Goal: Information Seeking & Learning: Understand process/instructions

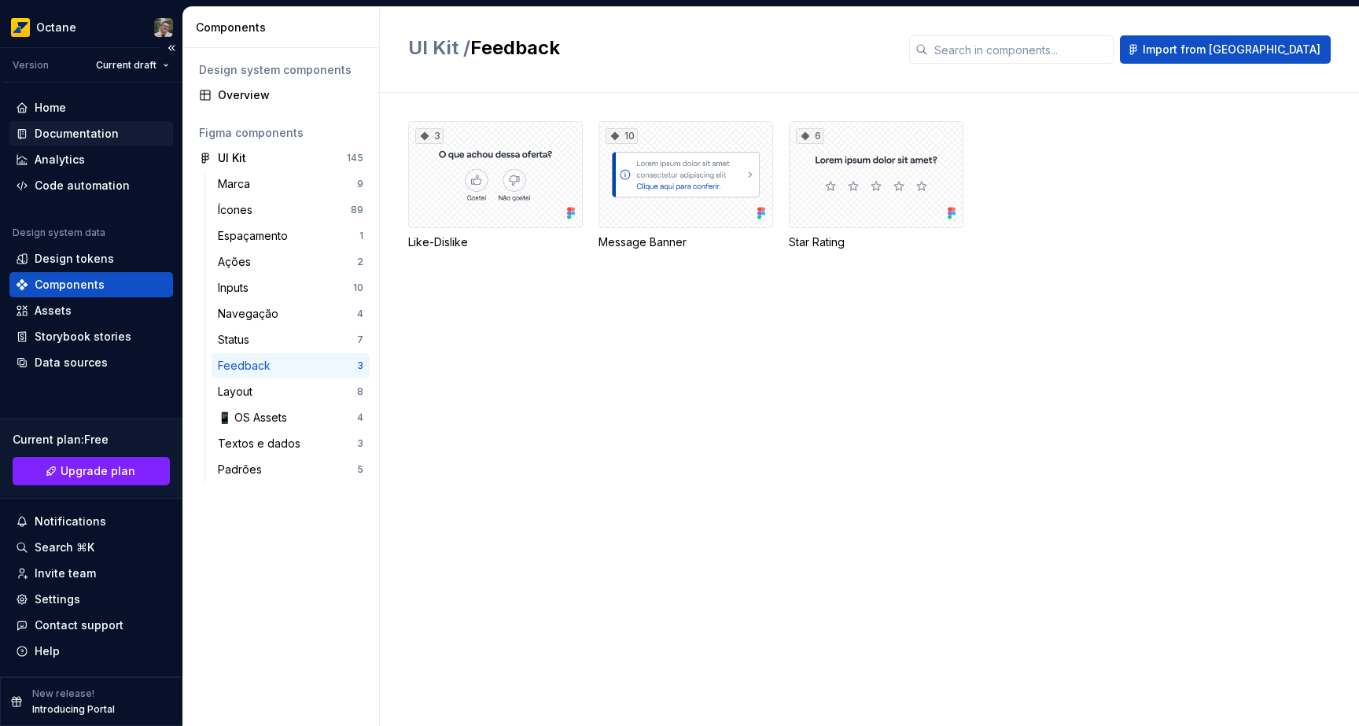
click at [86, 130] on div "Documentation" at bounding box center [77, 134] width 84 height 16
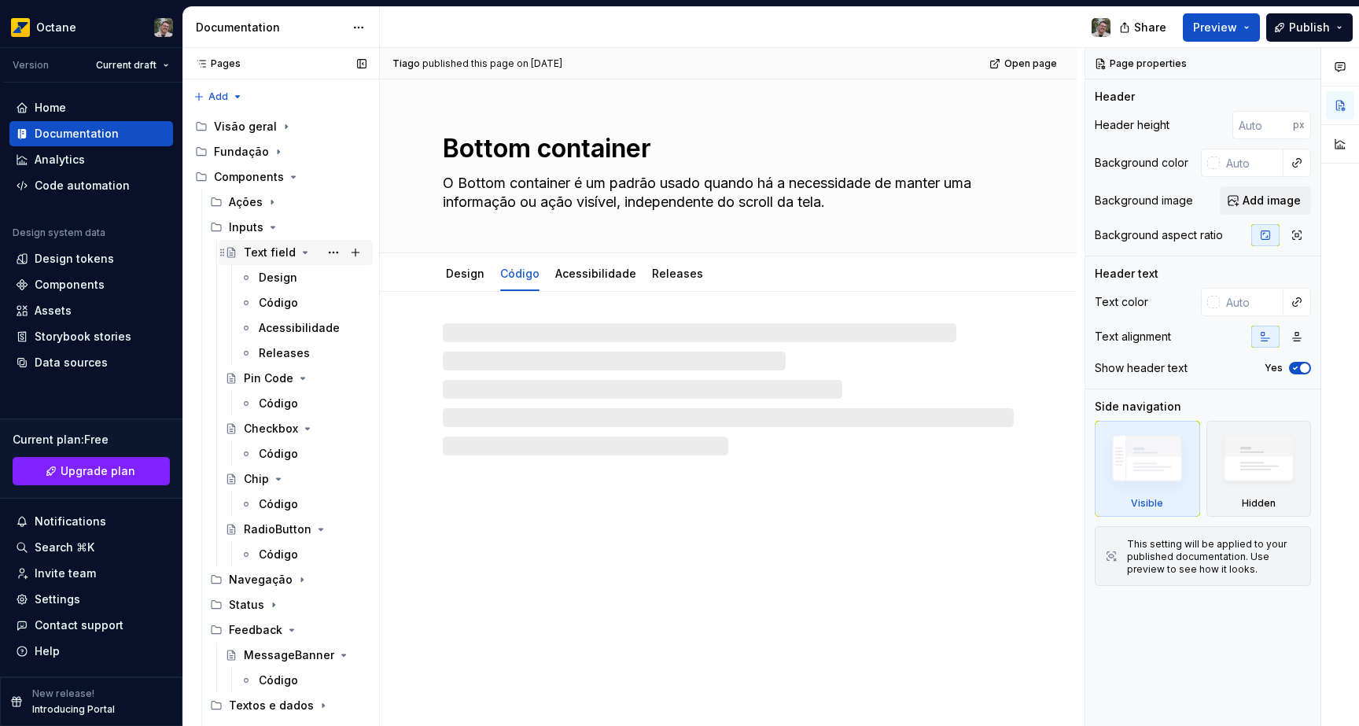
click at [278, 251] on div "Text field" at bounding box center [270, 253] width 52 height 16
click at [268, 232] on icon "Page tree" at bounding box center [273, 227] width 13 height 13
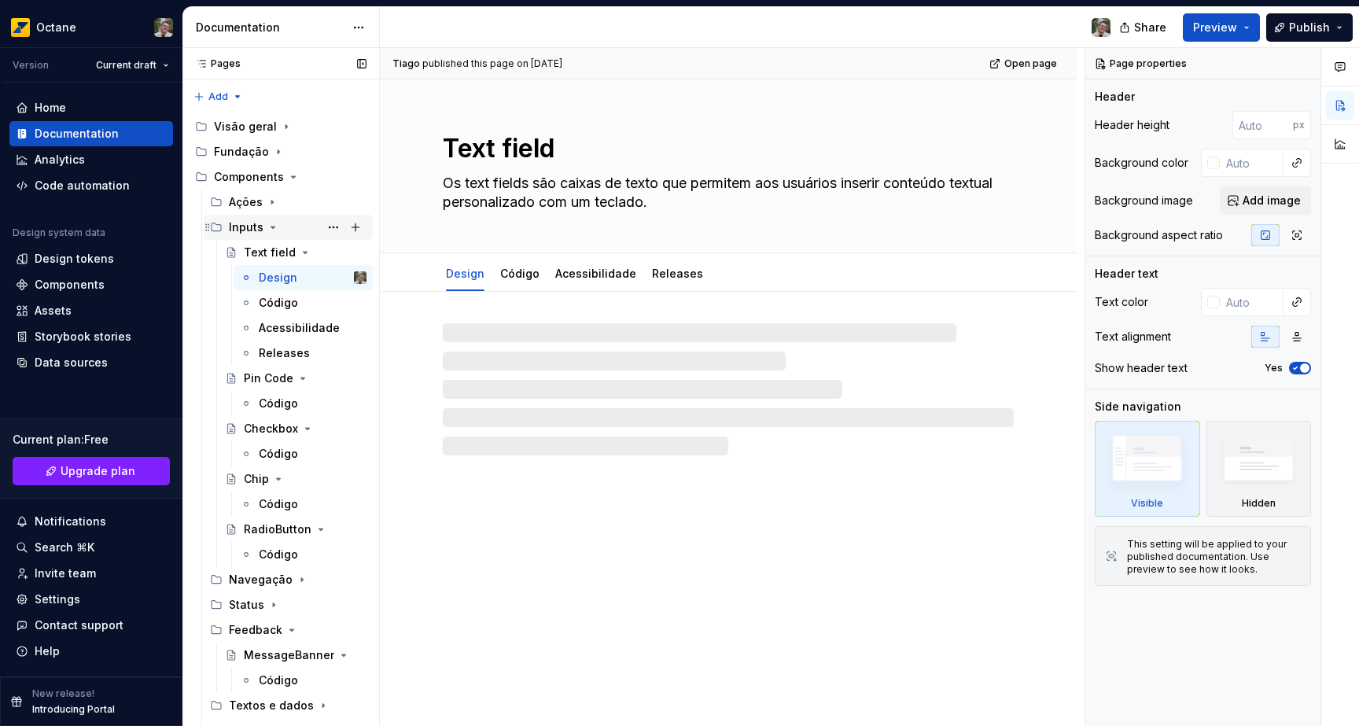
click at [255, 227] on div "Inputs" at bounding box center [246, 227] width 35 height 16
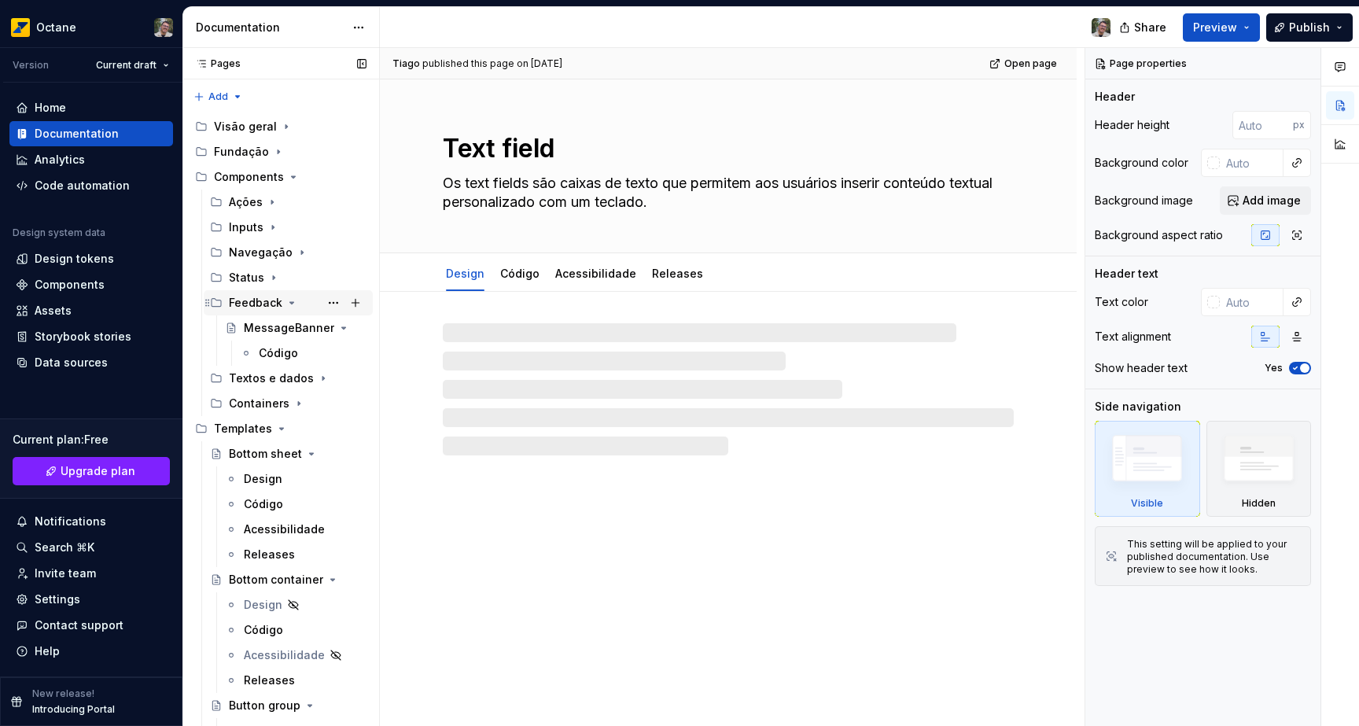
click at [261, 302] on div "Feedback" at bounding box center [255, 303] width 53 height 16
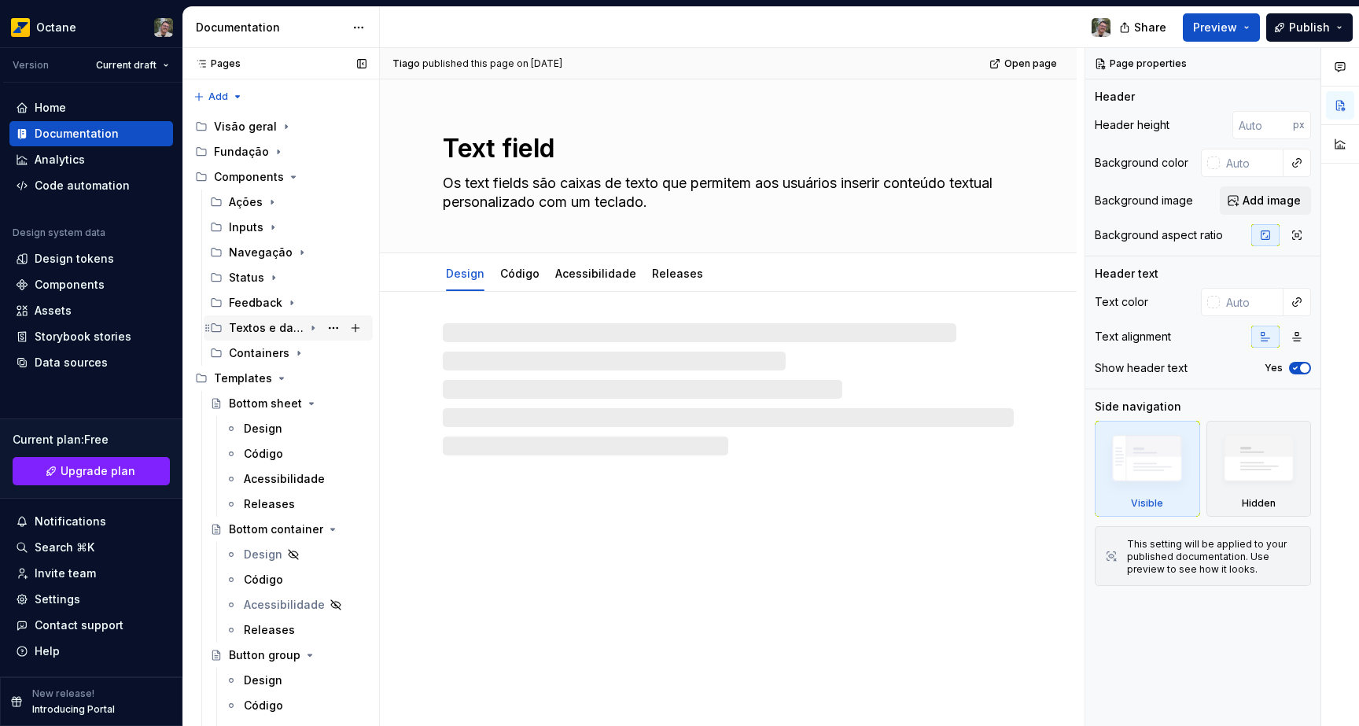
click at [258, 326] on div "Textos e dados" at bounding box center [266, 328] width 75 height 16
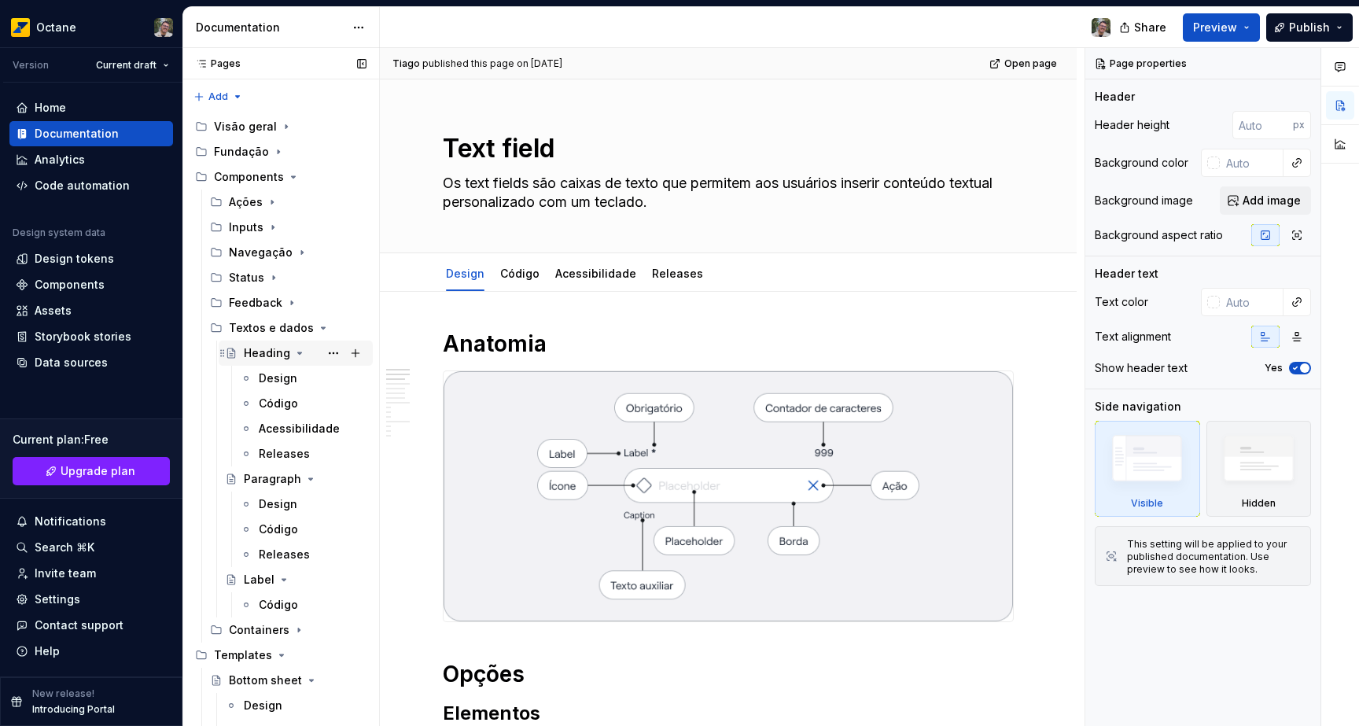
click at [263, 359] on div "Heading" at bounding box center [267, 353] width 46 height 16
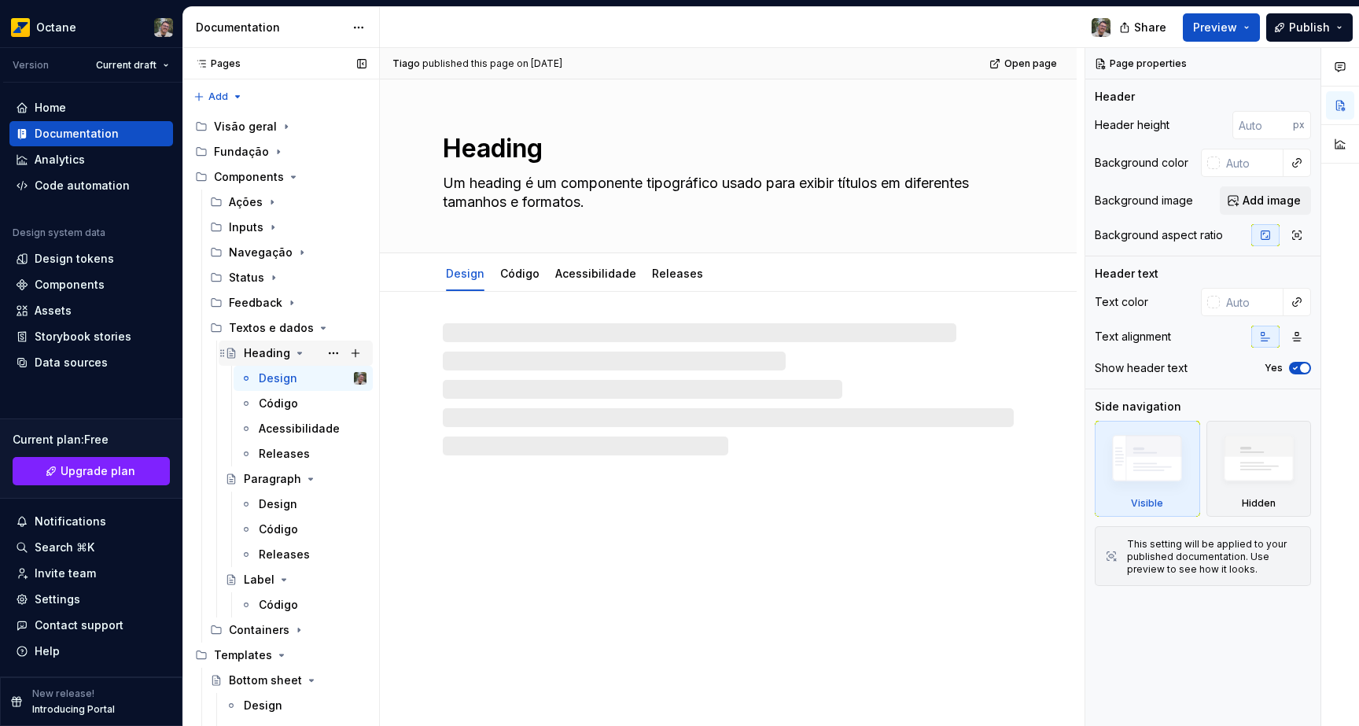
click at [278, 350] on div "Heading" at bounding box center [267, 353] width 46 height 16
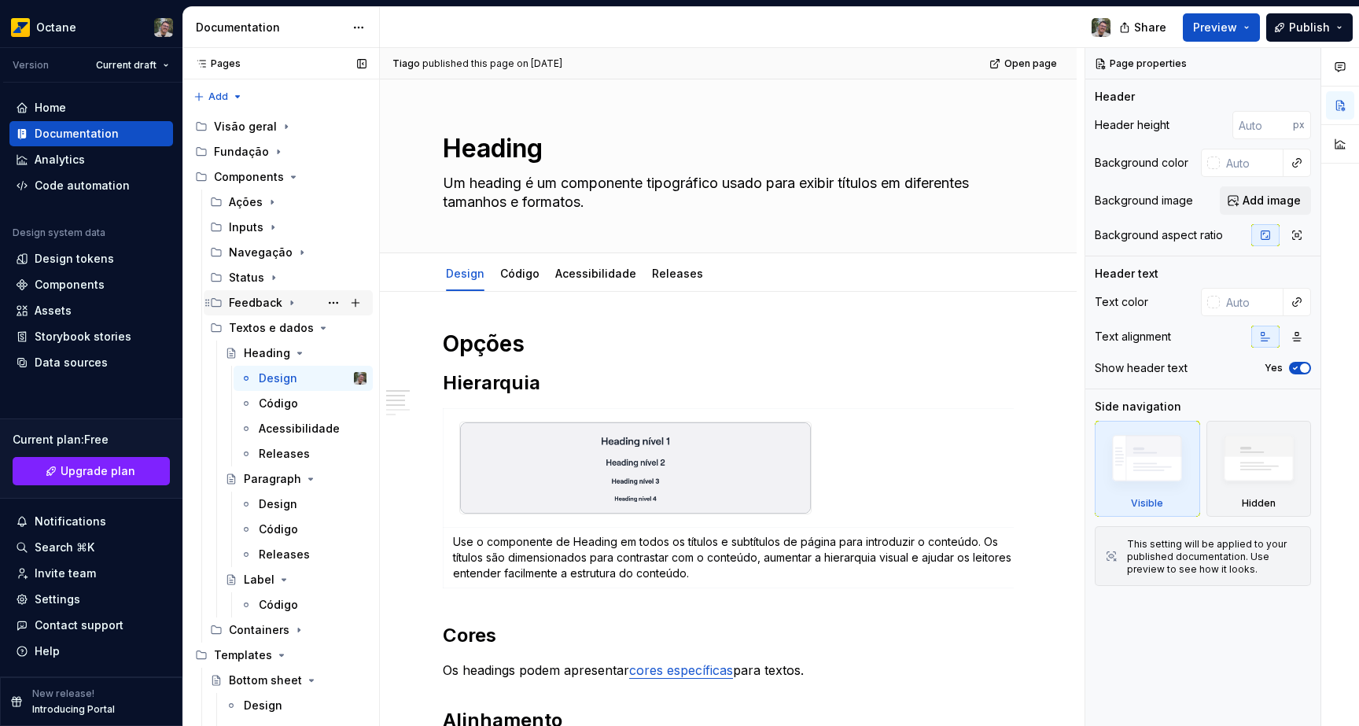
click at [259, 306] on div "Feedback" at bounding box center [255, 303] width 53 height 16
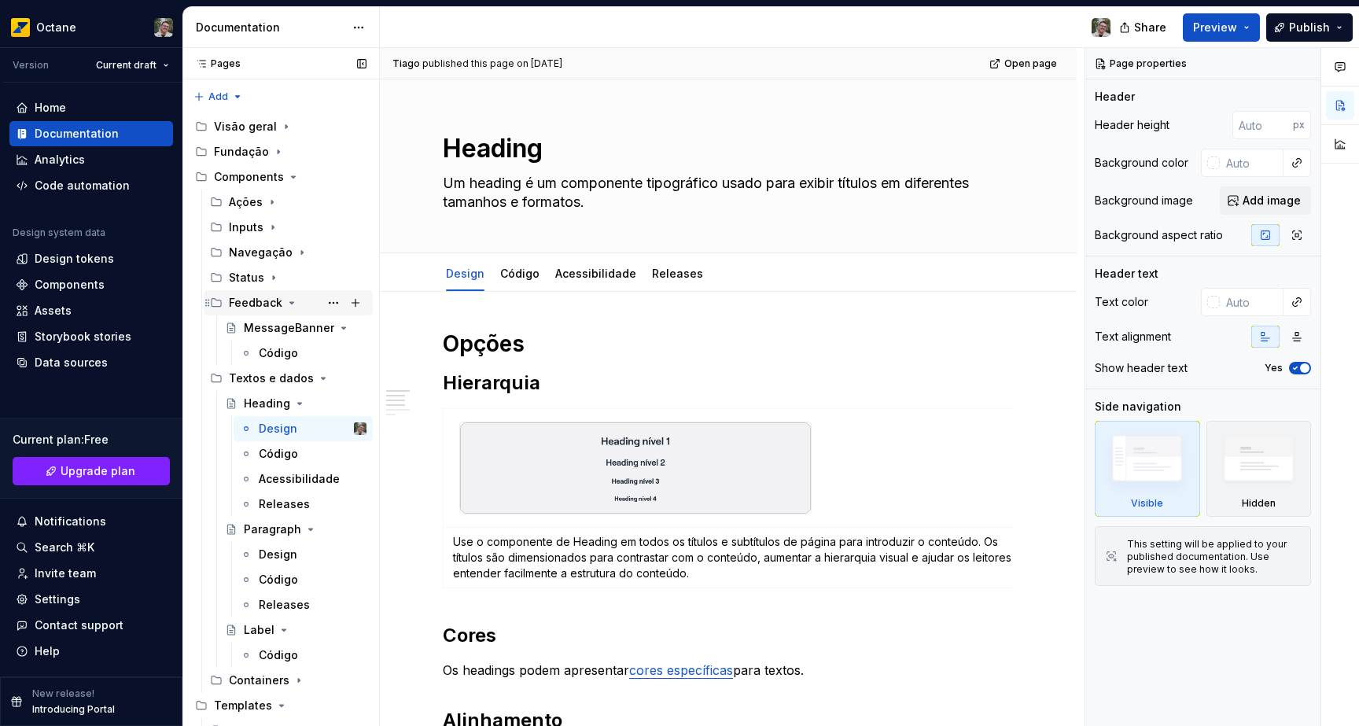
click at [261, 307] on div "Feedback" at bounding box center [255, 303] width 53 height 16
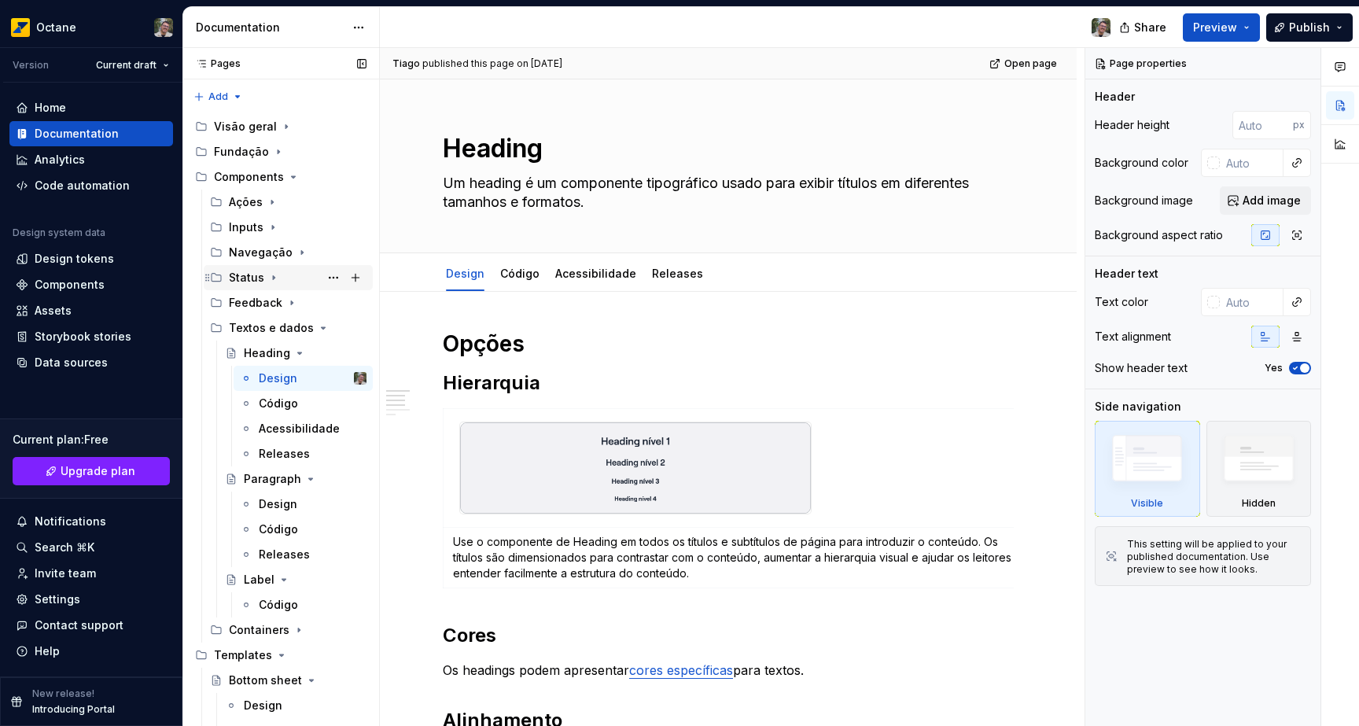
click at [261, 285] on div "Status" at bounding box center [246, 278] width 35 height 16
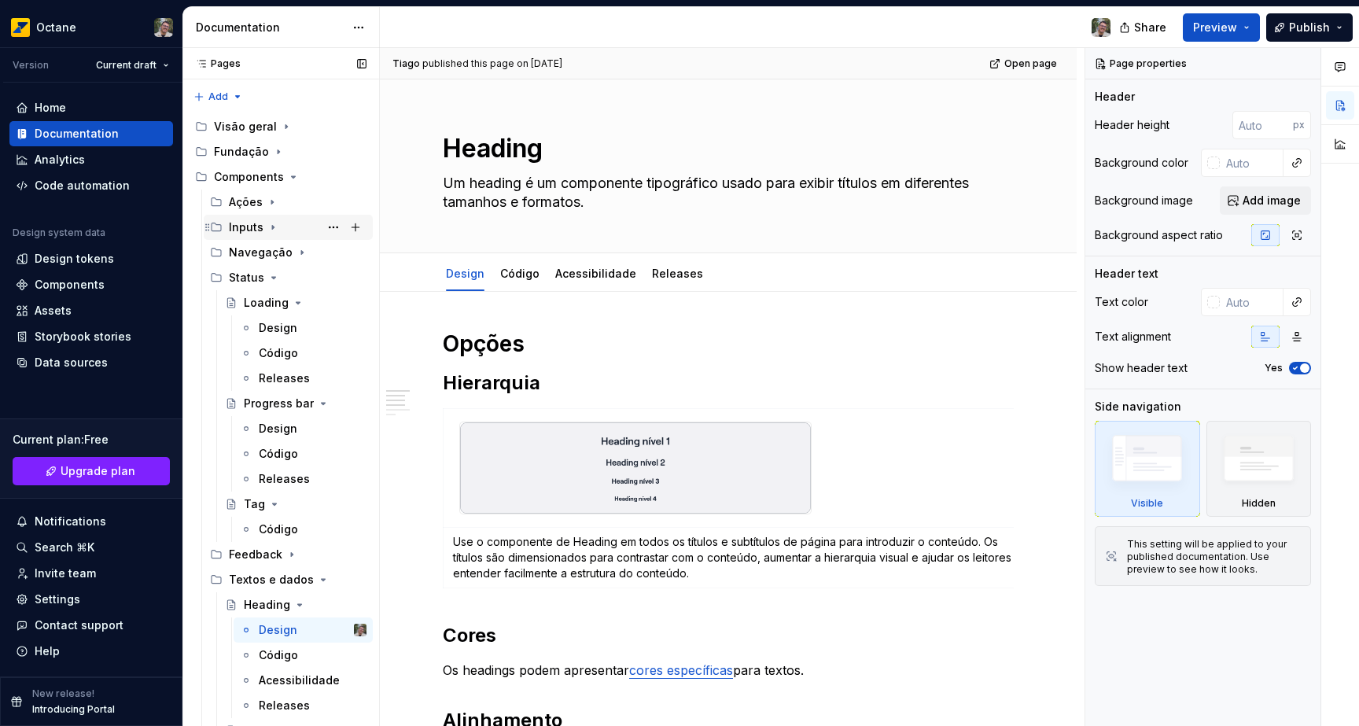
click at [267, 223] on icon "Page tree" at bounding box center [273, 227] width 13 height 13
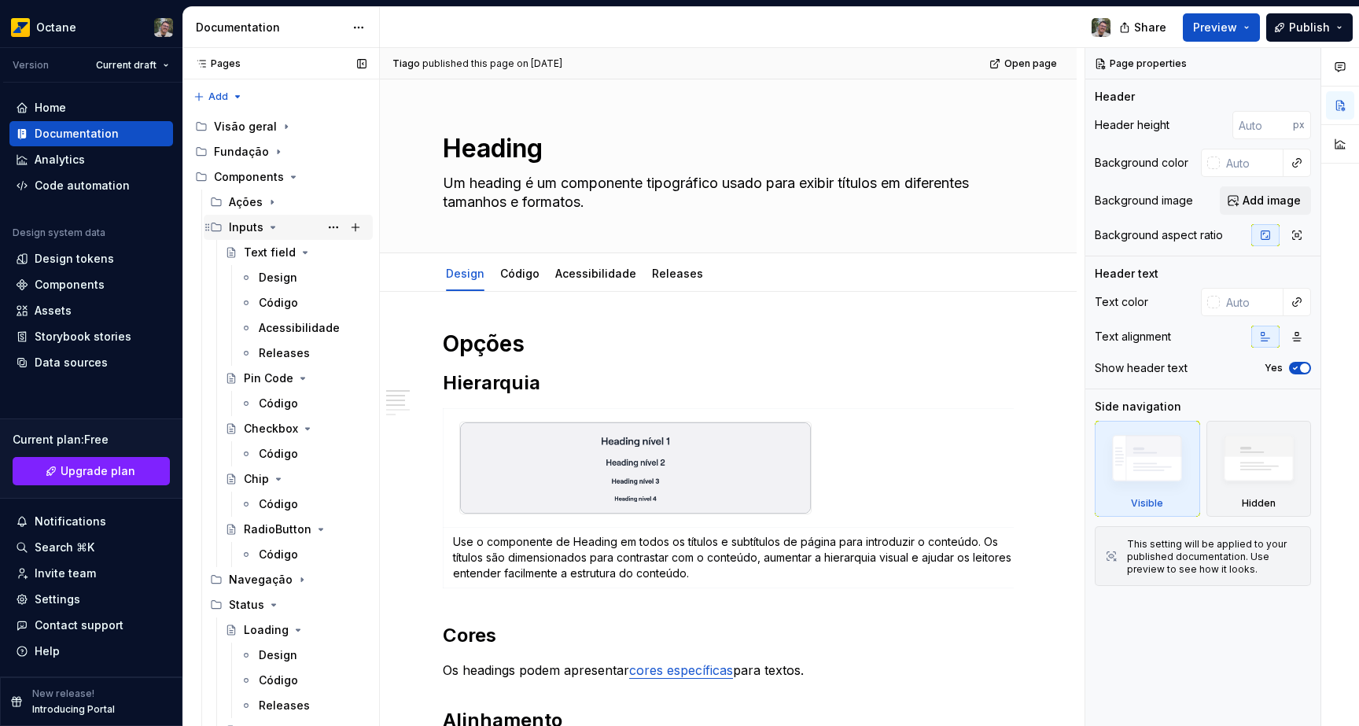
click at [256, 215] on div "Inputs" at bounding box center [288, 227] width 169 height 25
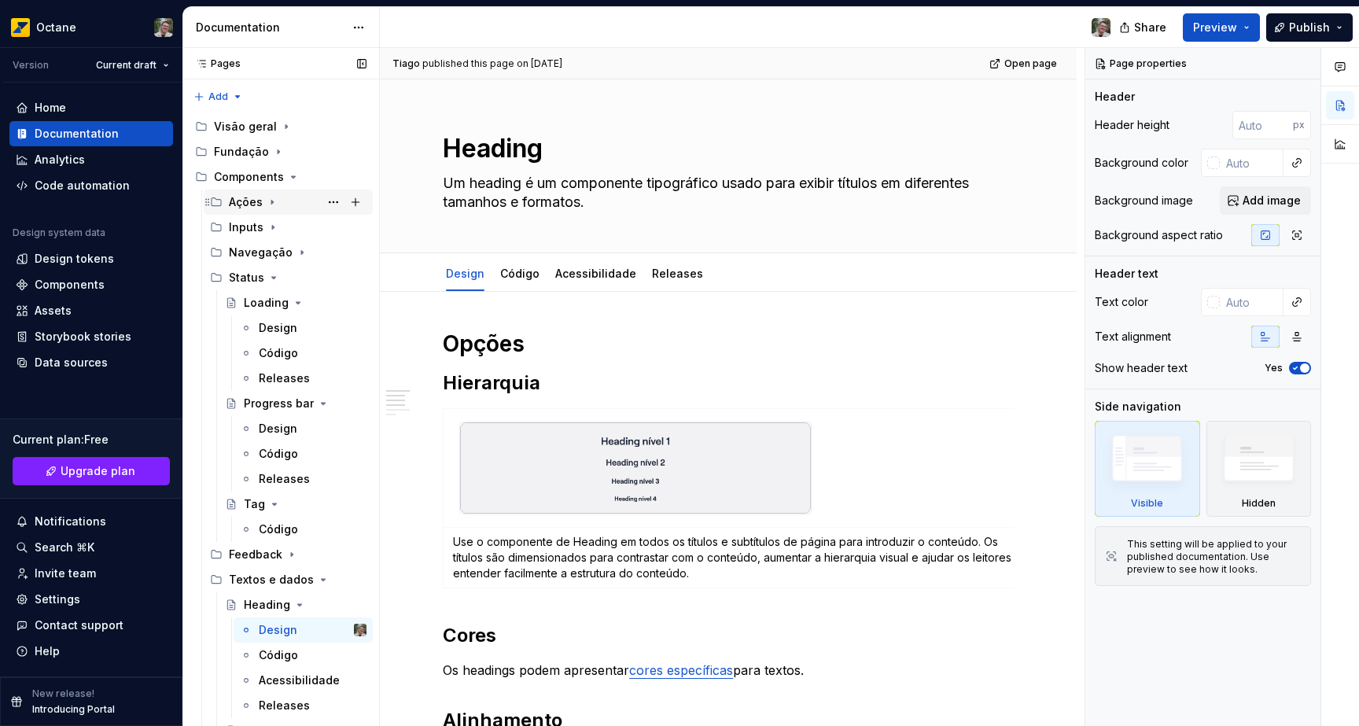
click at [254, 205] on div "Ações" at bounding box center [246, 202] width 34 height 16
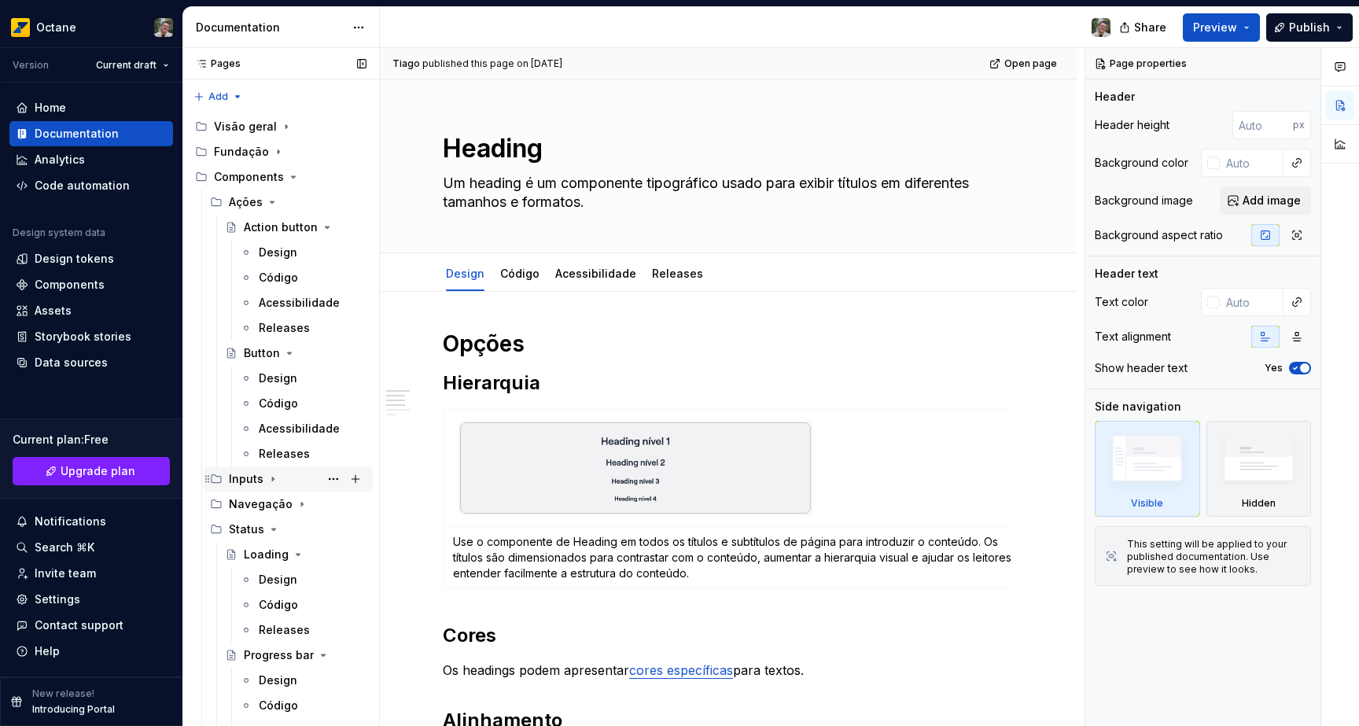
click at [265, 487] on div "Inputs" at bounding box center [298, 479] width 138 height 22
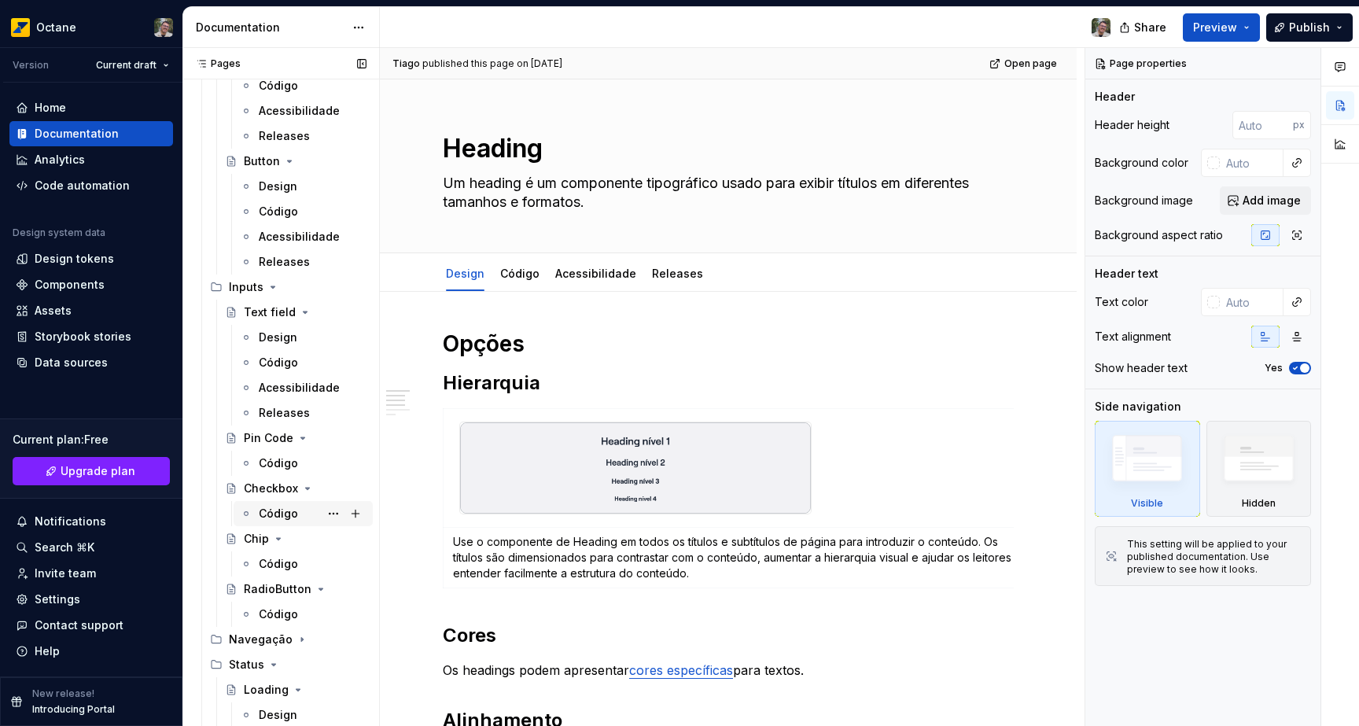
scroll to position [203, 0]
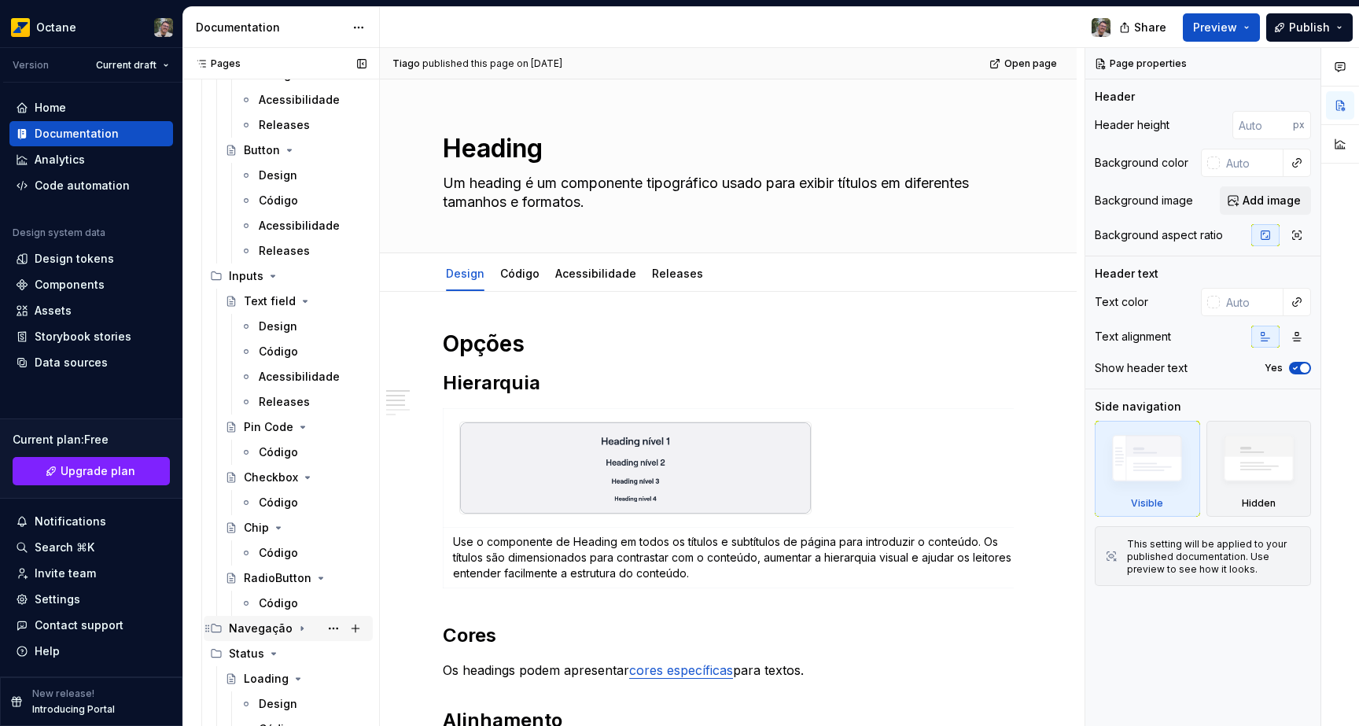
click at [271, 623] on div "Navegação" at bounding box center [261, 628] width 64 height 16
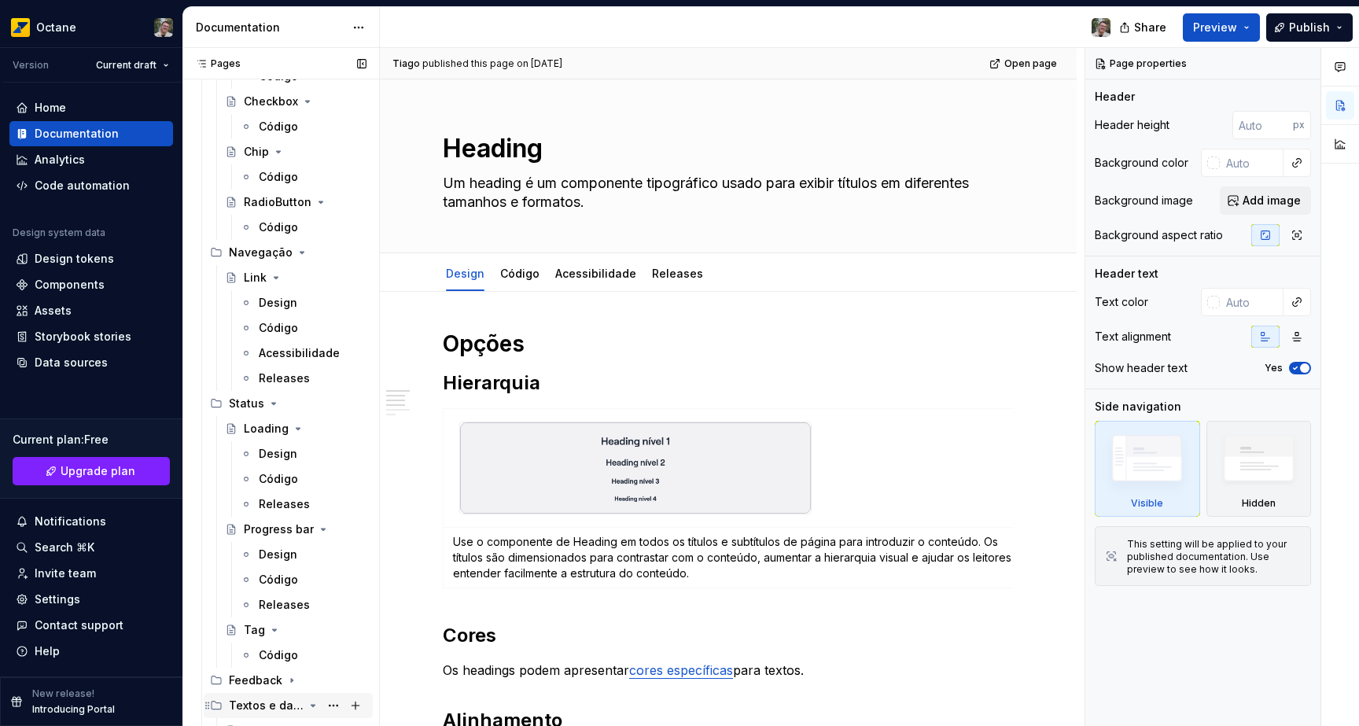
scroll to position [660, 0]
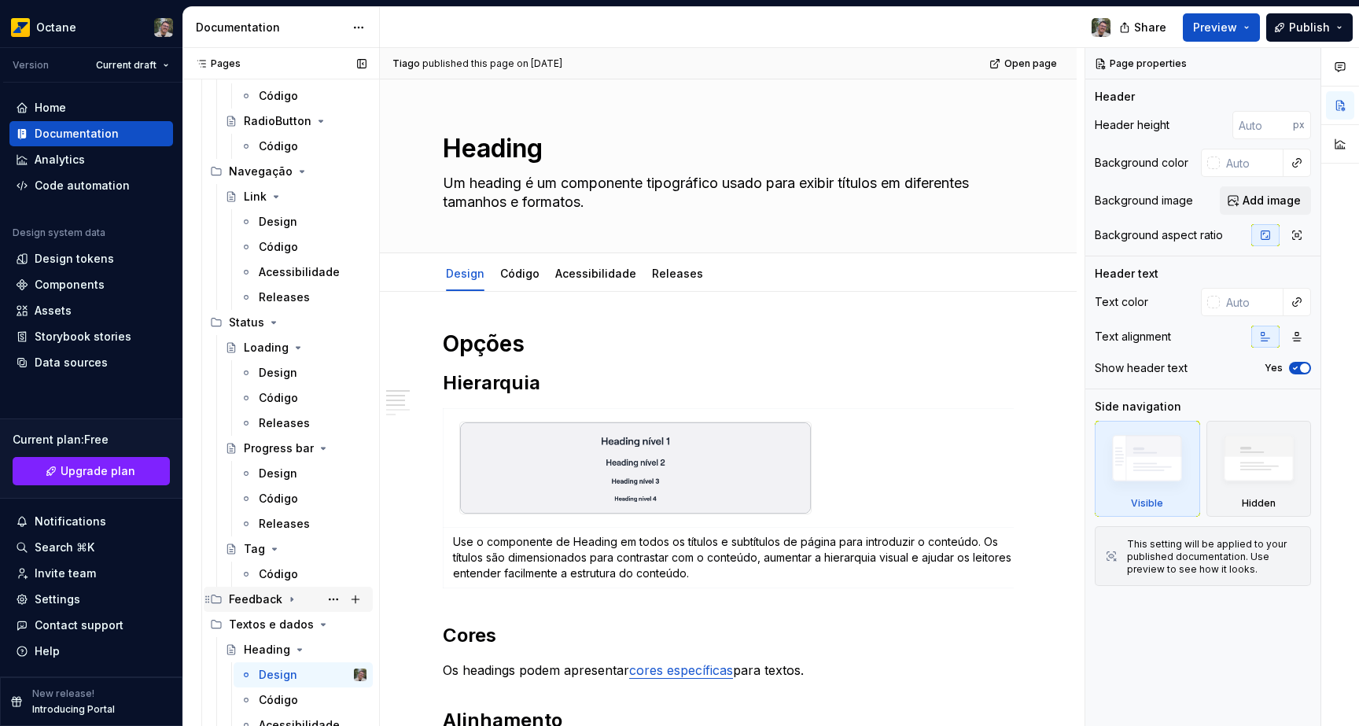
click at [295, 594] on icon "Page tree" at bounding box center [291, 599] width 13 height 13
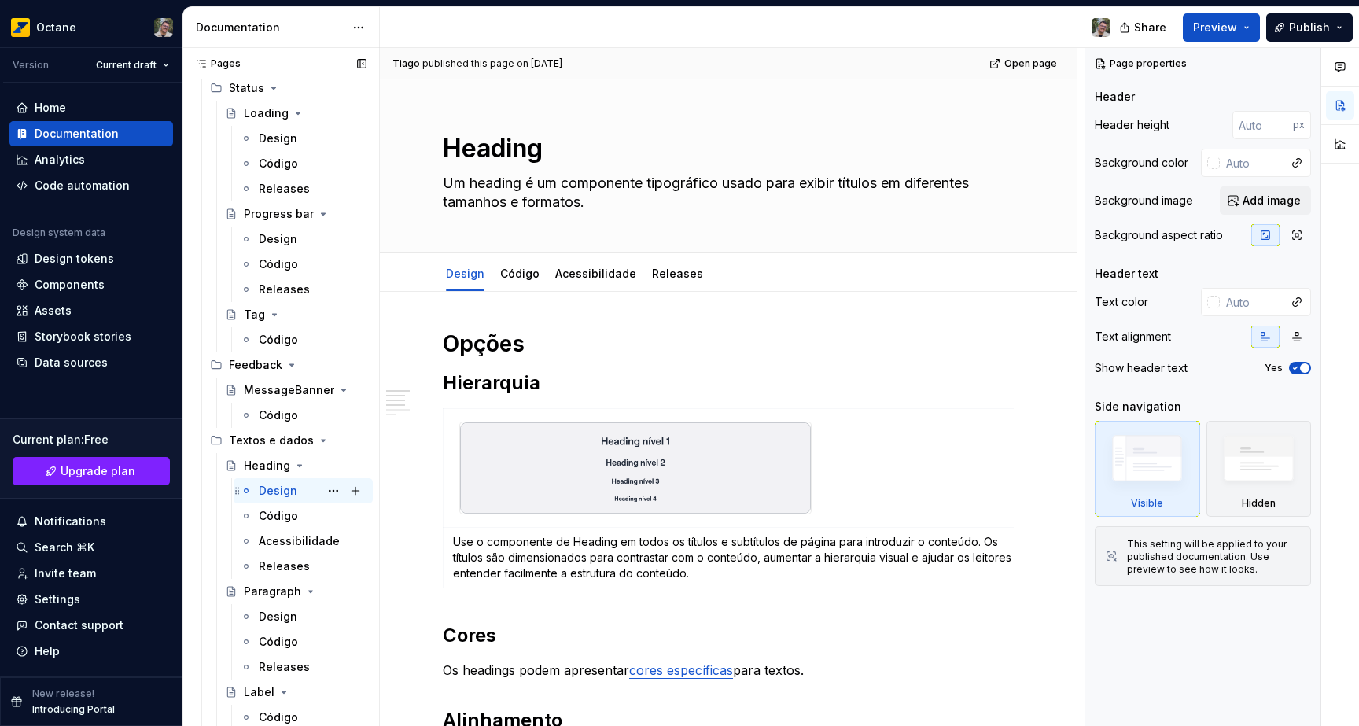
scroll to position [966, 0]
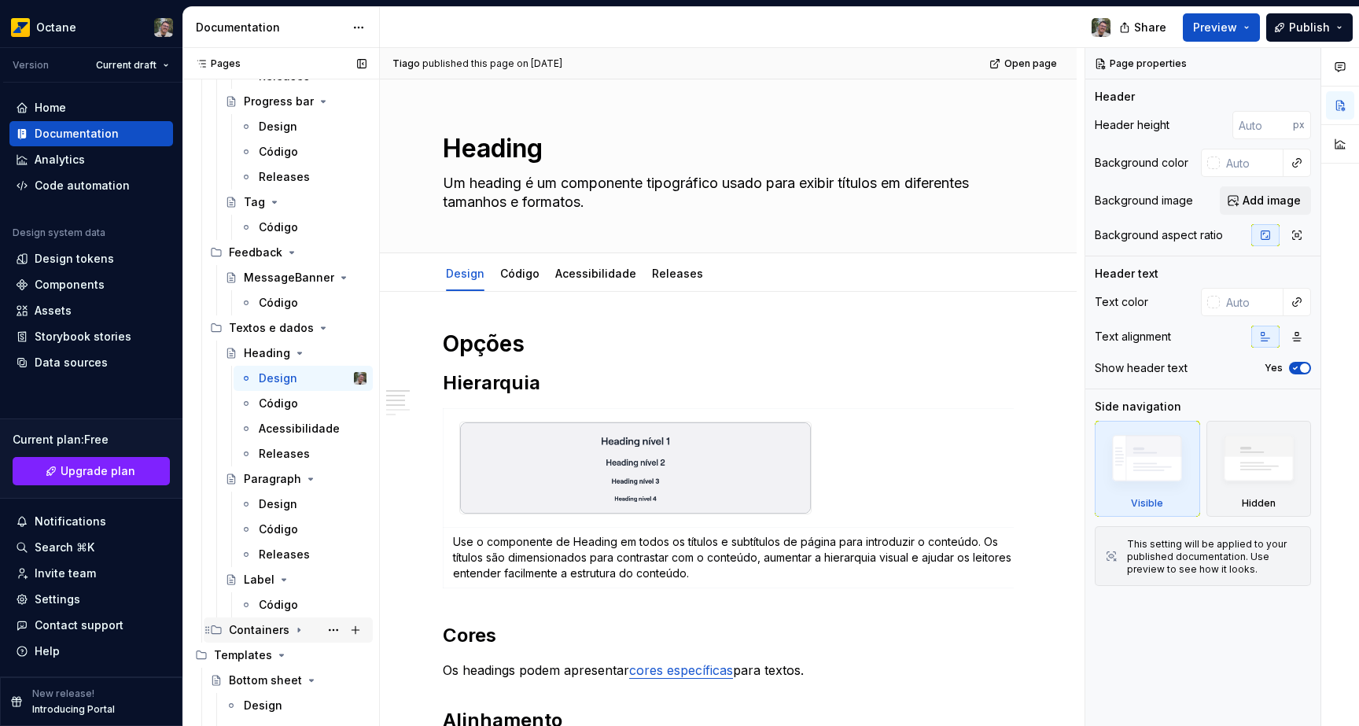
click at [278, 639] on div "Containers" at bounding box center [298, 630] width 138 height 22
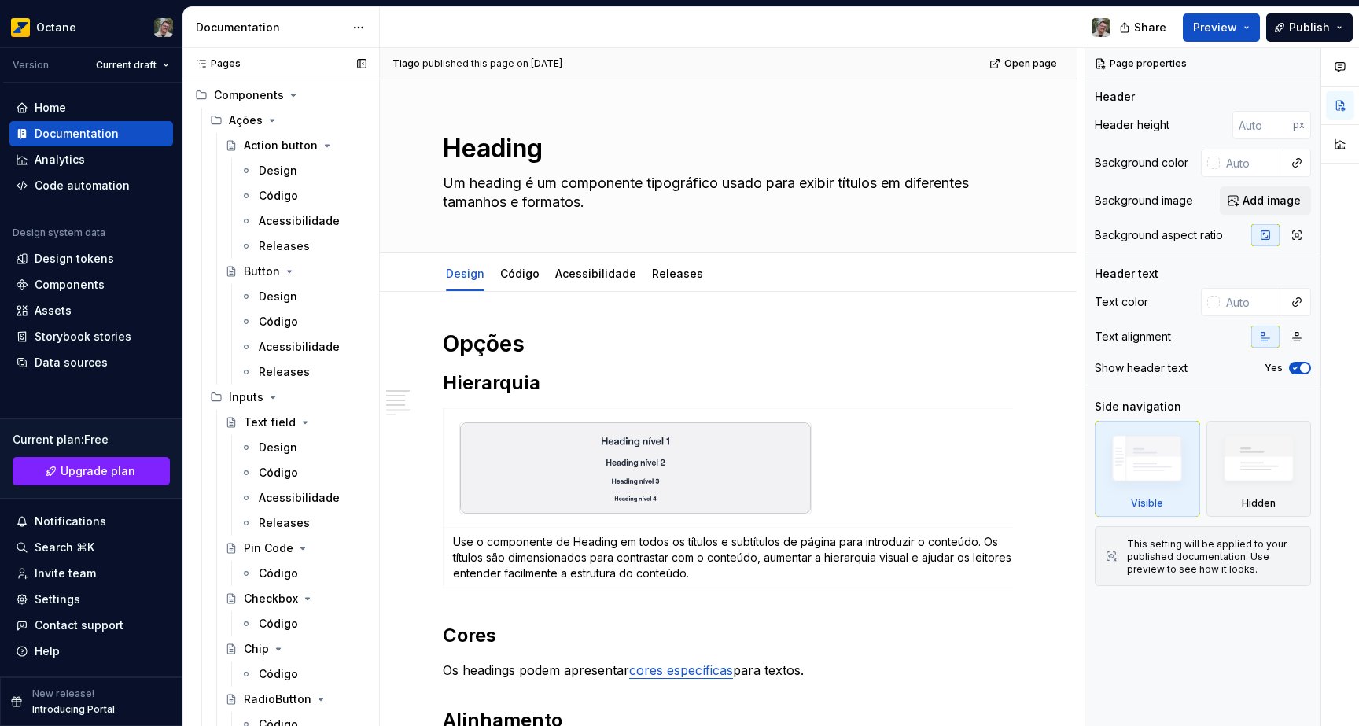
scroll to position [0, 0]
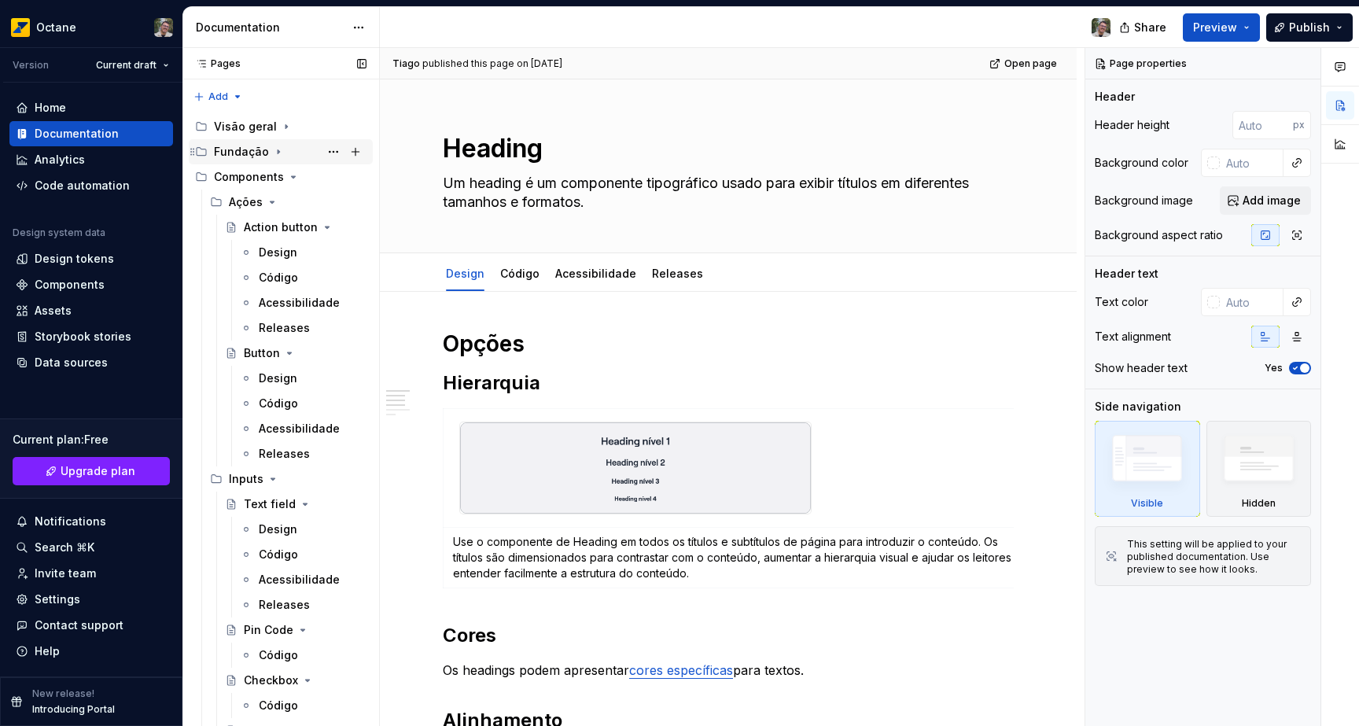
click at [256, 153] on div "Fundação" at bounding box center [241, 152] width 55 height 16
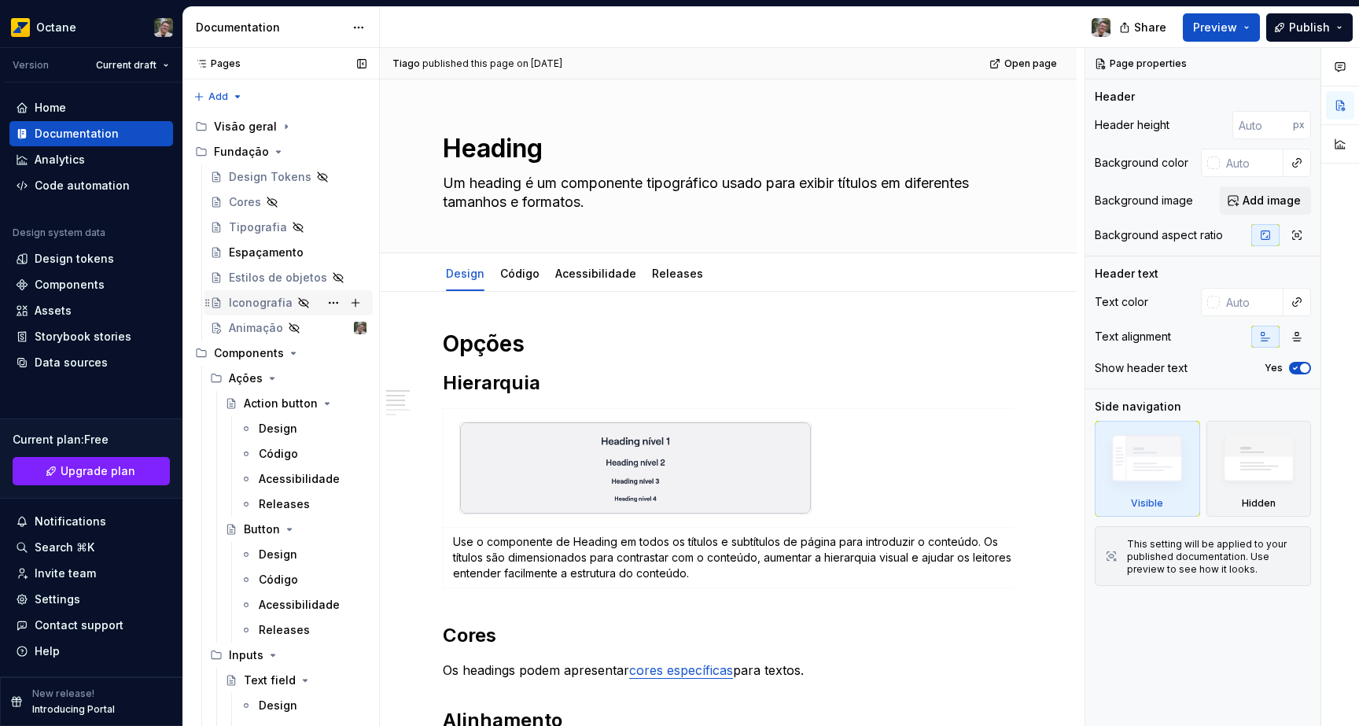
click at [268, 302] on div "Iconografia" at bounding box center [261, 303] width 64 height 16
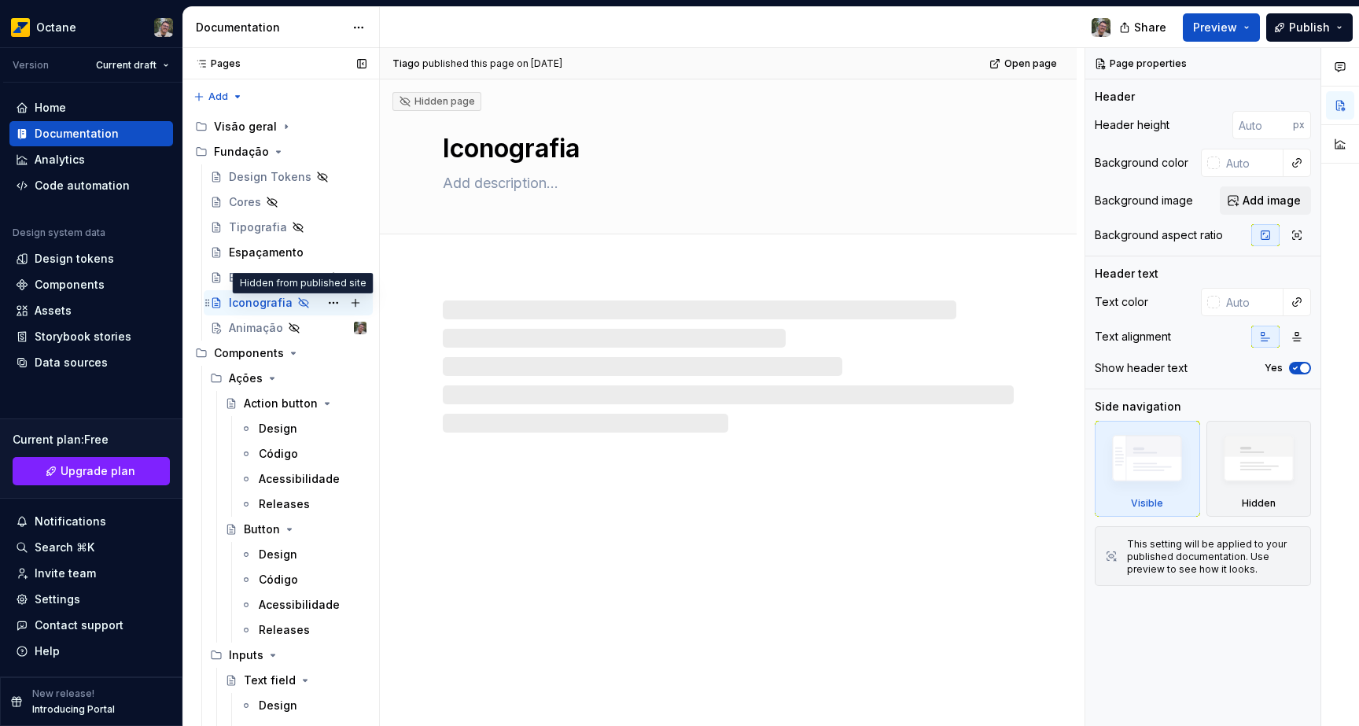
click at [302, 301] on icon "Page tree" at bounding box center [303, 302] width 13 height 13
click at [300, 304] on icon "Page tree" at bounding box center [303, 302] width 9 height 9
click at [572, 372] on div at bounding box center [728, 366] width 571 height 132
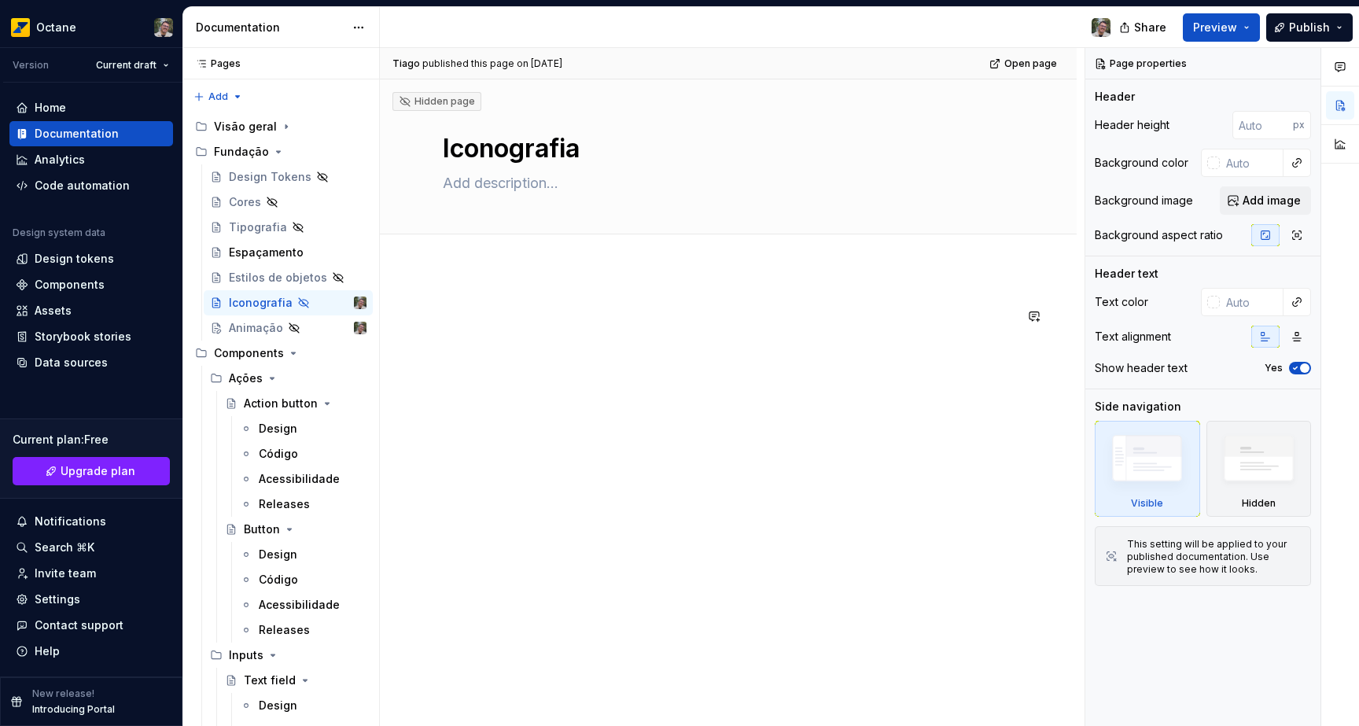
click at [664, 287] on div at bounding box center [728, 436] width 697 height 334
click at [1304, 30] on span "Publish" at bounding box center [1309, 28] width 41 height 16
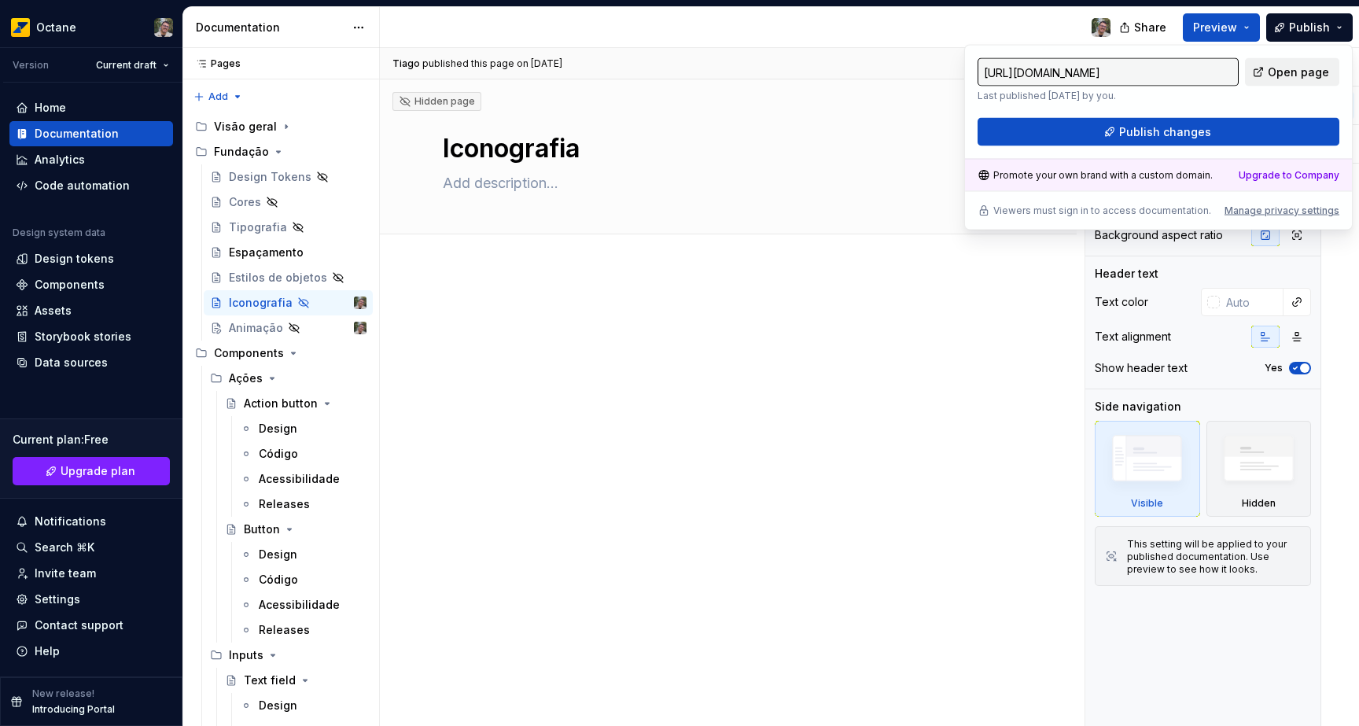
click at [1297, 72] on span "Open page" at bounding box center [1298, 72] width 61 height 16
click at [853, 115] on div "Edit header" at bounding box center [722, 106] width 684 height 28
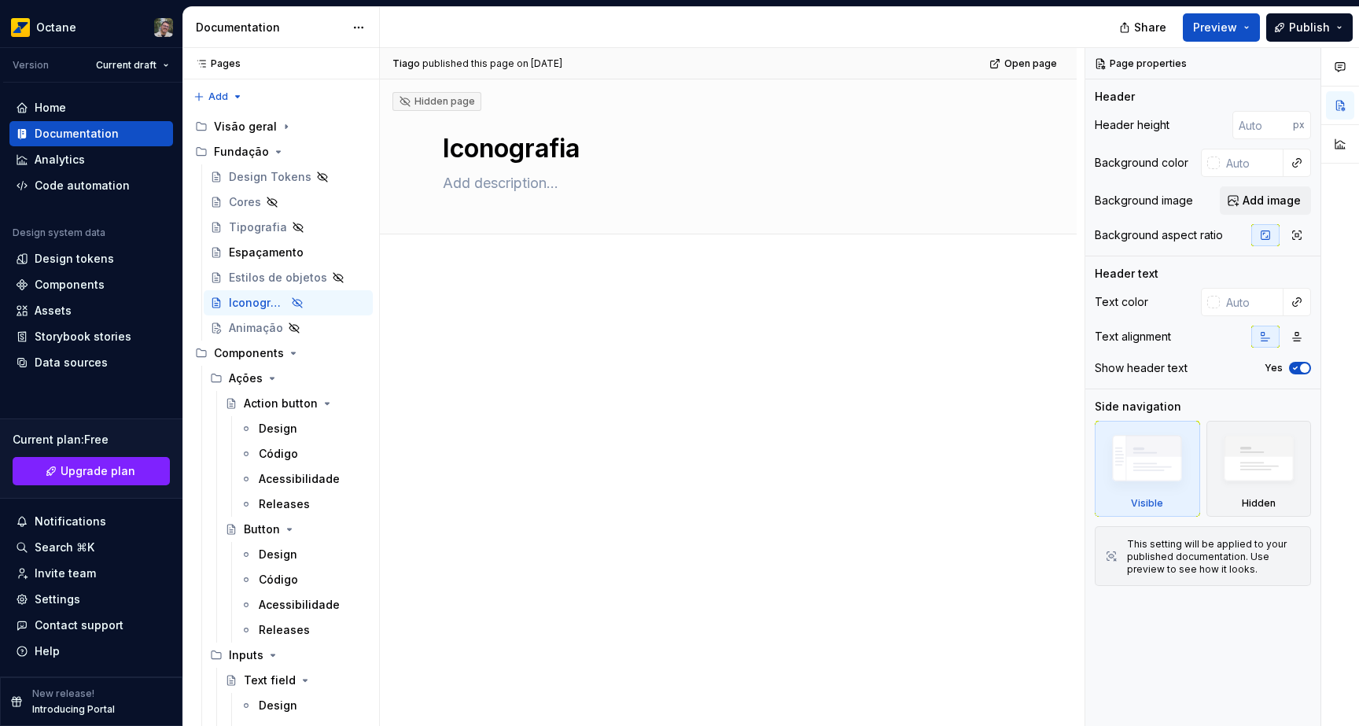
type textarea "*"
